Goal: Navigation & Orientation: Go to known website

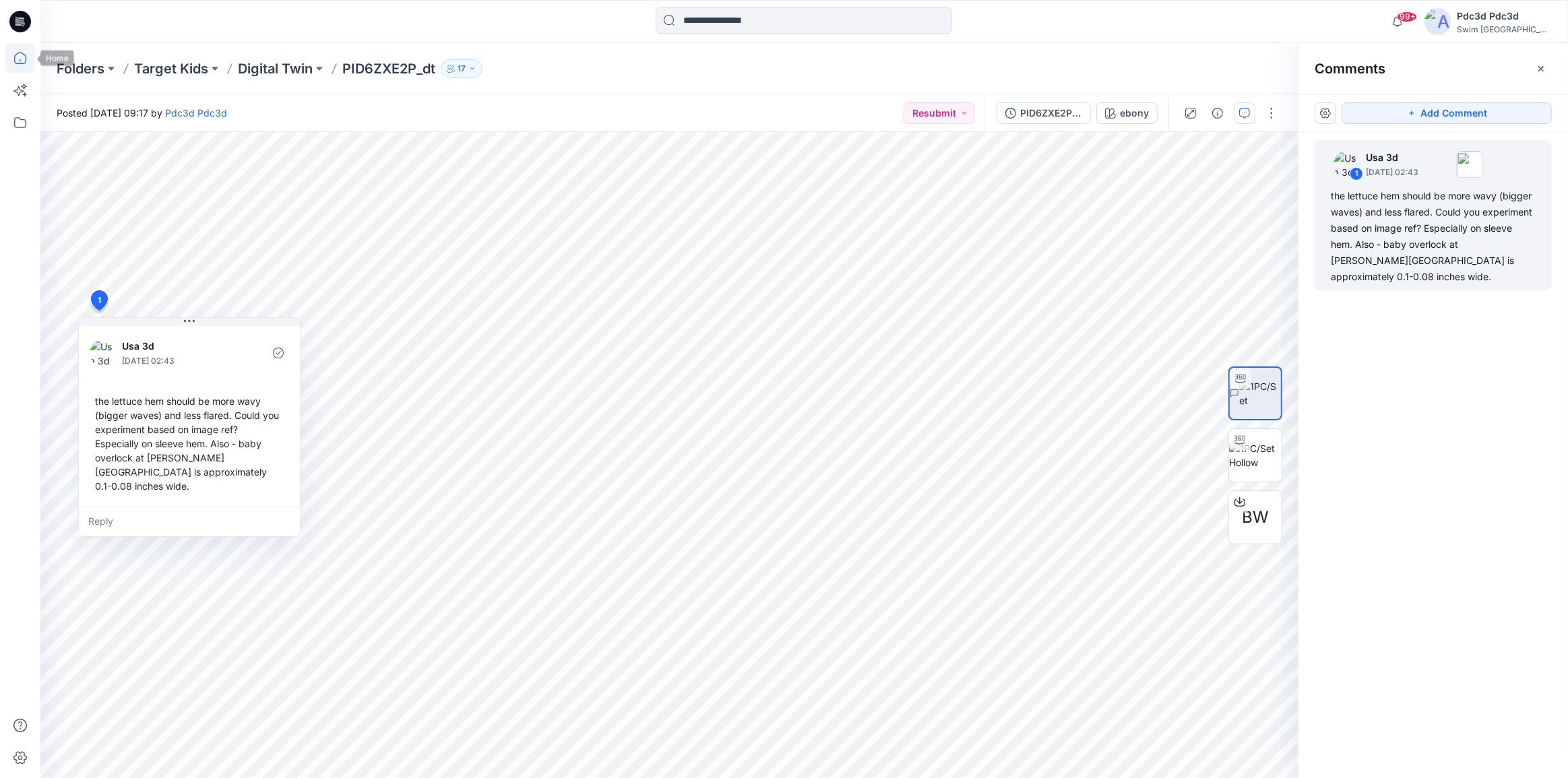
click at [26, 61] on icon at bounding box center [20, 58] width 12 height 12
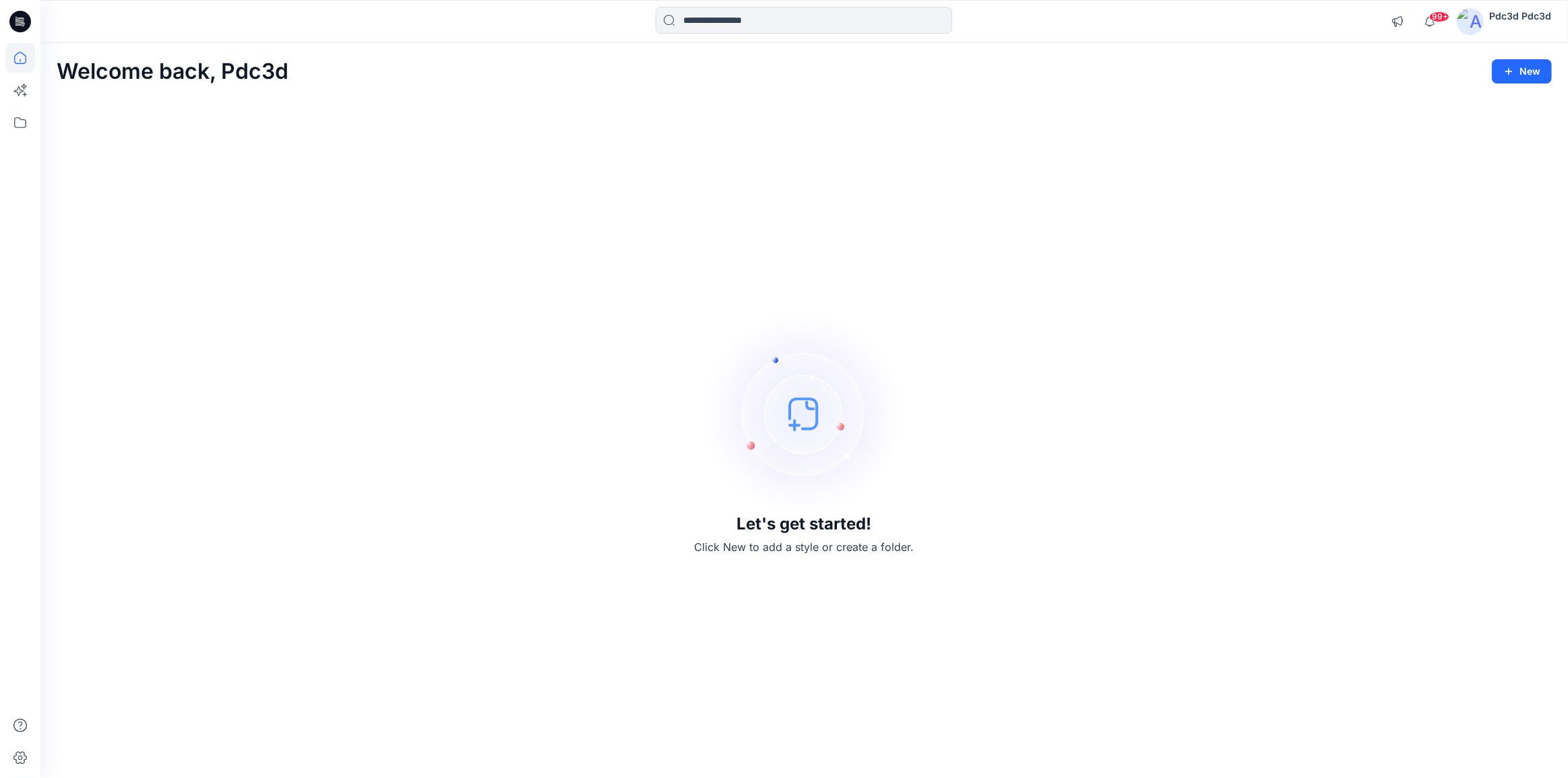
click at [1031, 542] on div "Let's get started! Click New to add a style or create a folder." at bounding box center [804, 434] width 1495 height 656
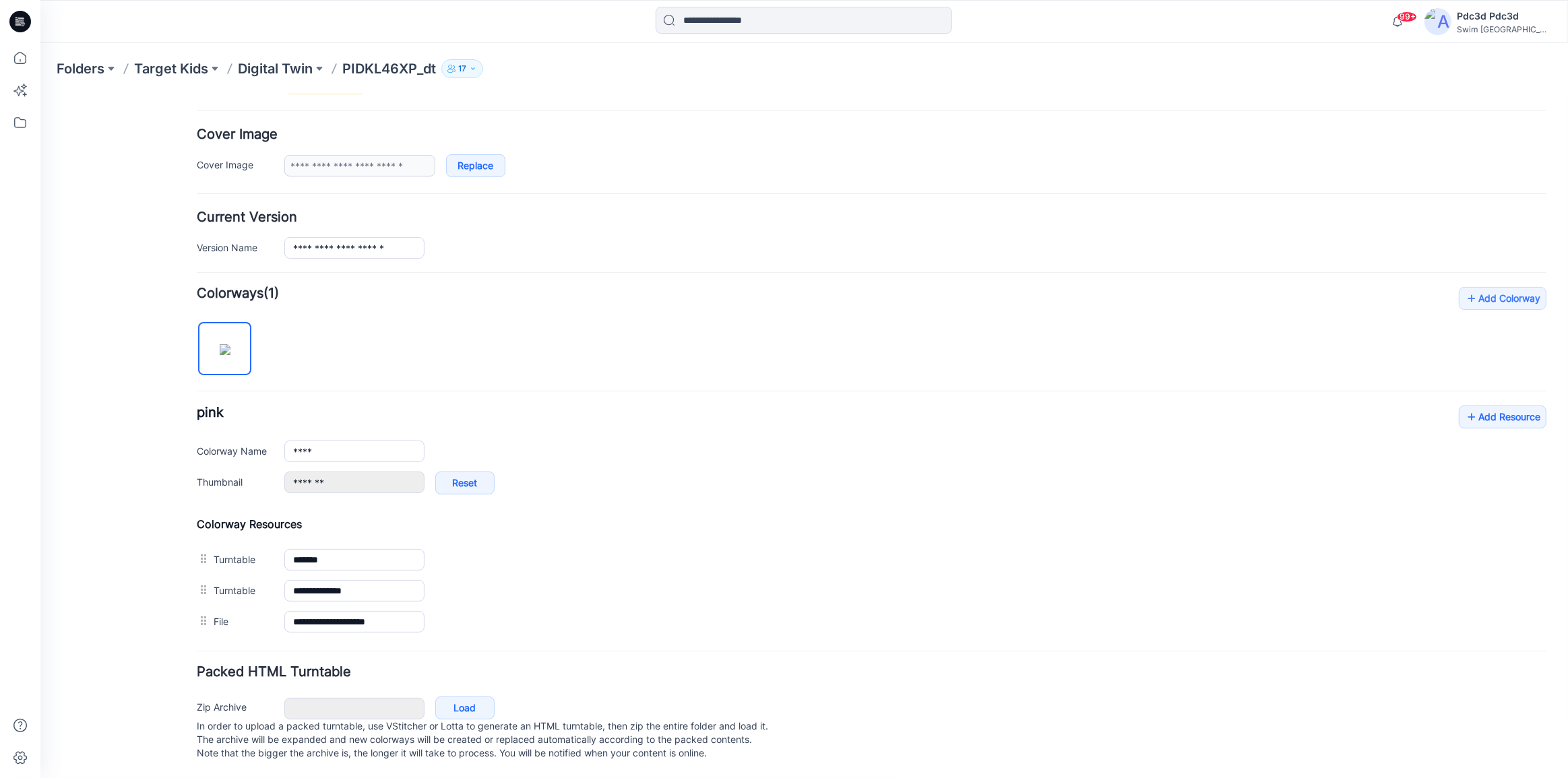
scroll to position [241, 0]
click at [17, 60] on icon at bounding box center [20, 58] width 30 height 30
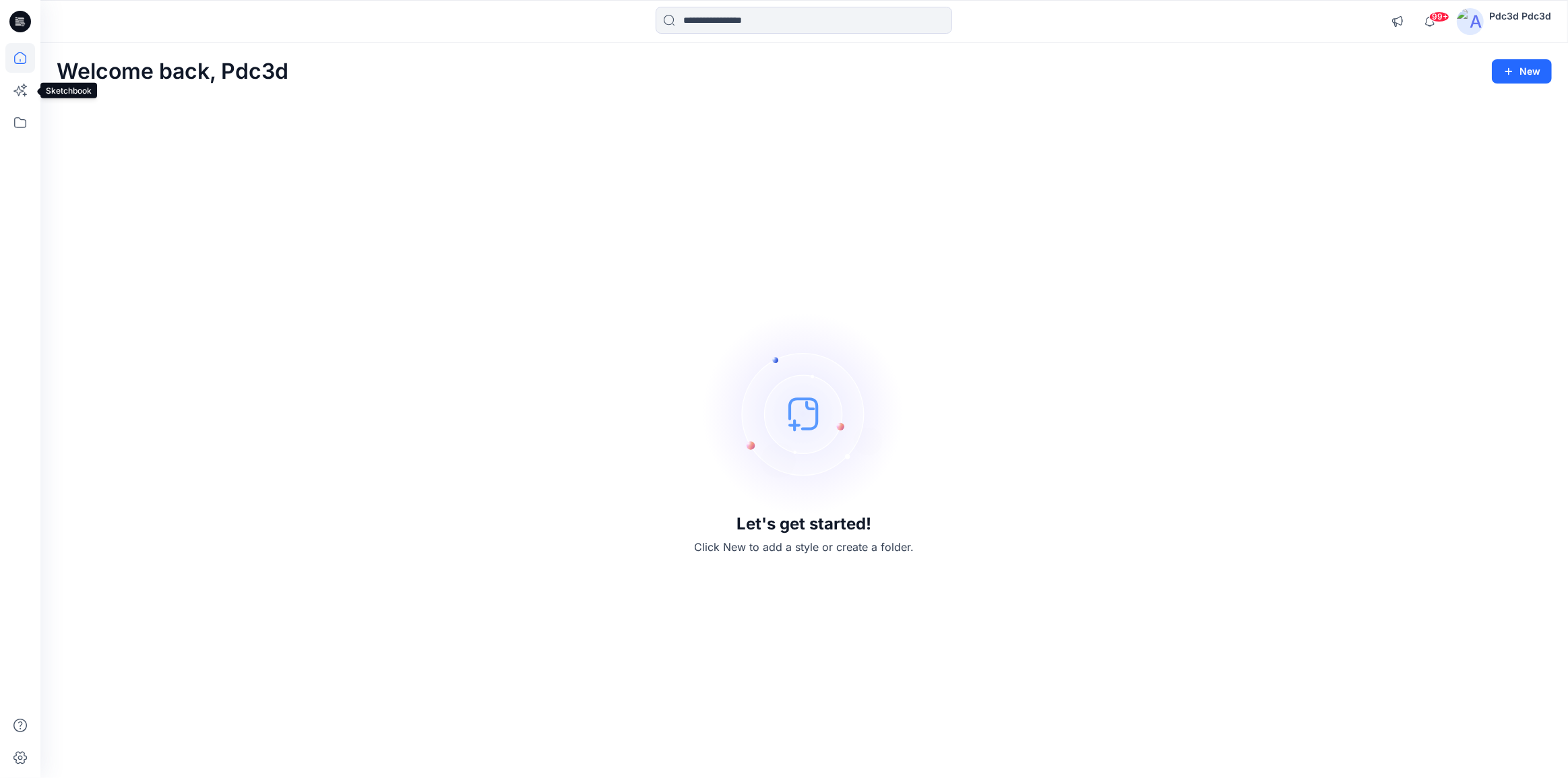
click at [24, 58] on icon at bounding box center [20, 58] width 30 height 30
